Goal: Navigation & Orientation: Find specific page/section

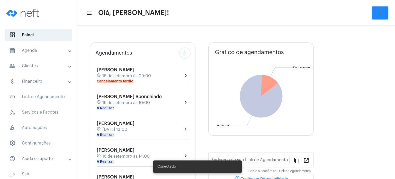
type input "[URL][DOMAIN_NAME]"
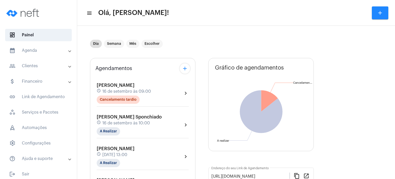
click at [30, 52] on mat-panel-title "calendar_month_outlined Agenda" at bounding box center [38, 50] width 59 height 6
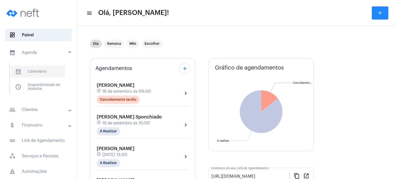
click at [33, 67] on span "calendar_month_outlined Calendário" at bounding box center [38, 71] width 54 height 12
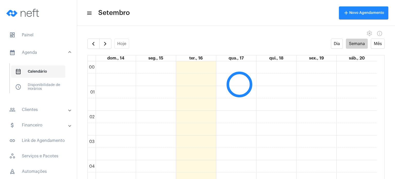
scroll to position [148, 0]
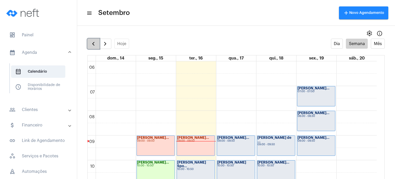
click at [94, 41] on span "button" at bounding box center [93, 44] width 6 height 6
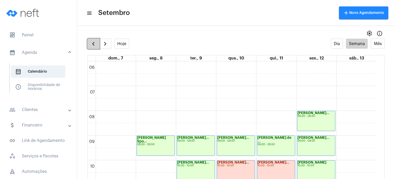
click at [94, 41] on span "button" at bounding box center [93, 44] width 6 height 6
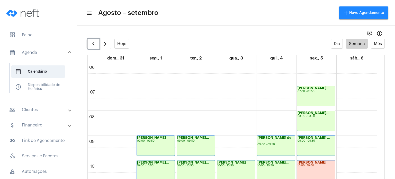
scroll to position [260, 0]
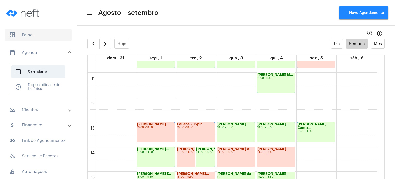
click at [34, 33] on span "dashboard Painel" at bounding box center [38, 35] width 67 height 12
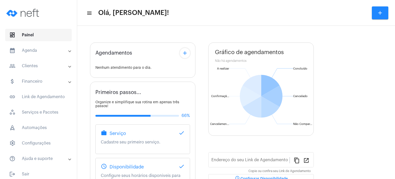
type input "[URL][DOMAIN_NAME]"
